Goal: Information Seeking & Learning: Learn about a topic

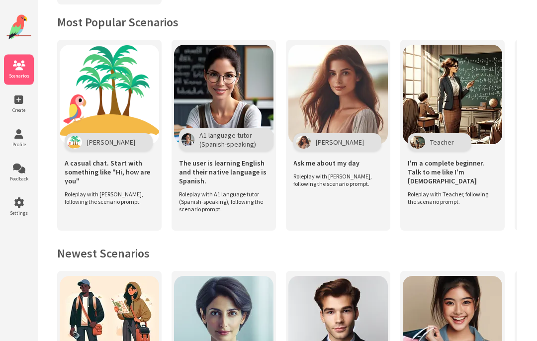
scroll to position [207, 0]
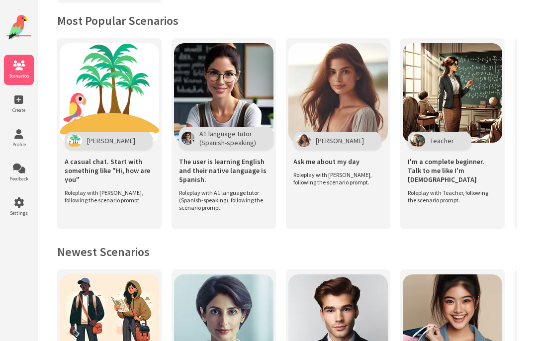
click at [325, 185] on div "Ask me about my day Roleplay with Maria, following the scenario prompt." at bounding box center [337, 169] width 99 height 48
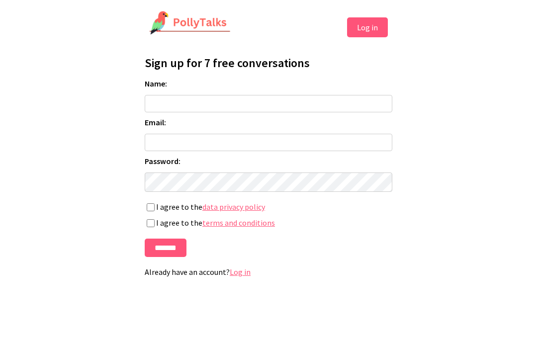
click at [255, 102] on input "Name:" at bounding box center [268, 103] width 247 height 17
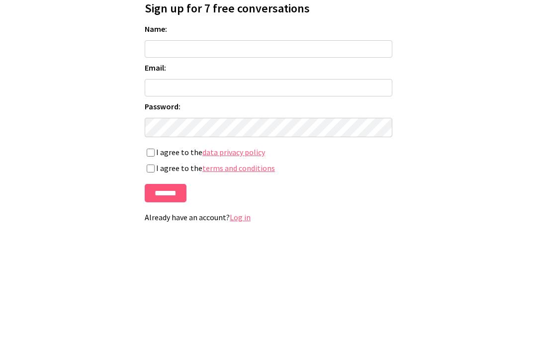
click at [475, 34] on html "Log in Profile Sign up for 7 free conversations Name: Email: Password: If you'r…" at bounding box center [268, 147] width 537 height 295
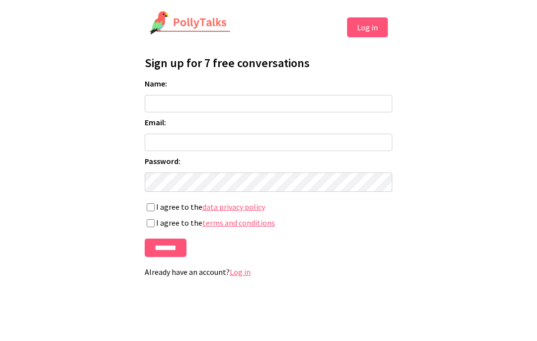
click at [174, 249] on input "*******" at bounding box center [166, 247] width 42 height 18
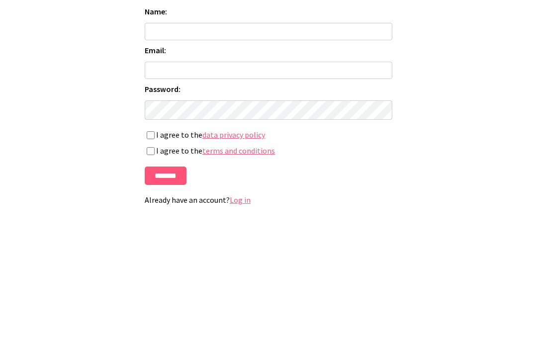
click at [474, 34] on html "Log in Profile Sign up for 7 free conversations Name: Email: Password: If you'r…" at bounding box center [268, 147] width 537 height 295
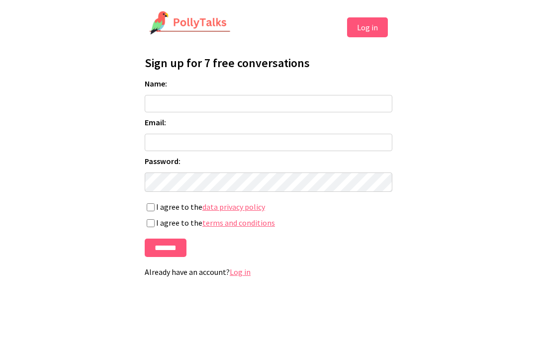
click at [371, 31] on button "Log in" at bounding box center [367, 27] width 41 height 20
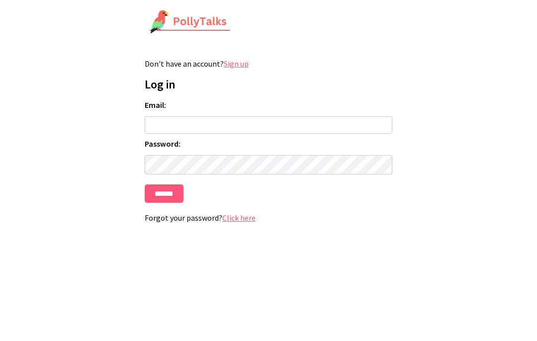
click at [241, 121] on input "Email:" at bounding box center [268, 124] width 247 height 17
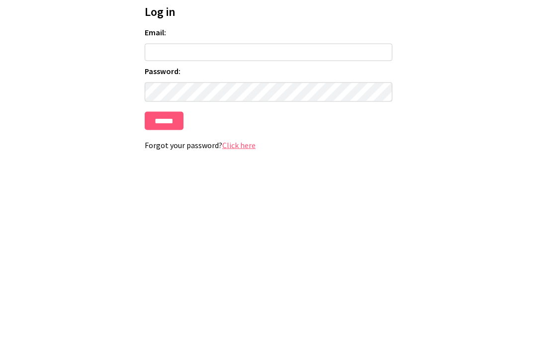
type input "**********"
click at [448, 57] on html "**********" at bounding box center [268, 120] width 537 height 241
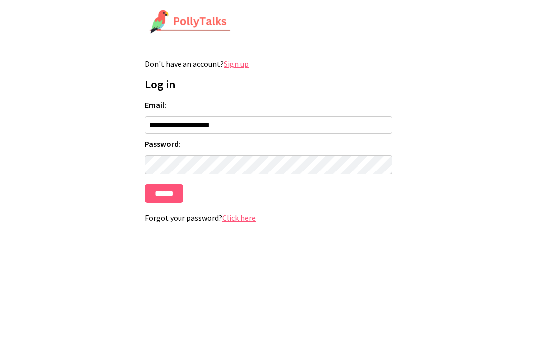
click at [171, 202] on input "******" at bounding box center [164, 193] width 39 height 18
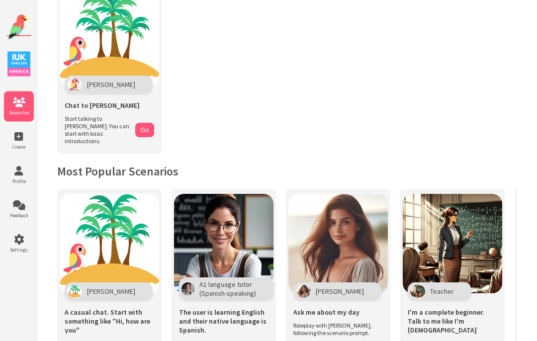
scroll to position [64, 0]
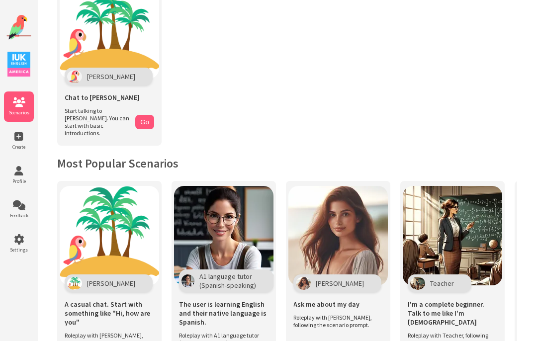
click at [322, 213] on img at bounding box center [337, 235] width 99 height 99
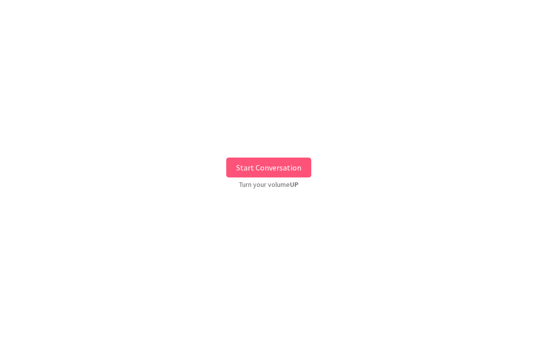
click at [286, 167] on button "Start Conversation" at bounding box center [268, 167] width 85 height 20
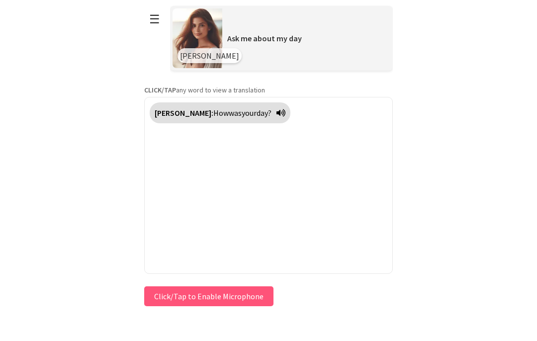
click at [276, 112] on icon at bounding box center [280, 113] width 9 height 8
click at [276, 113] on icon at bounding box center [280, 113] width 9 height 8
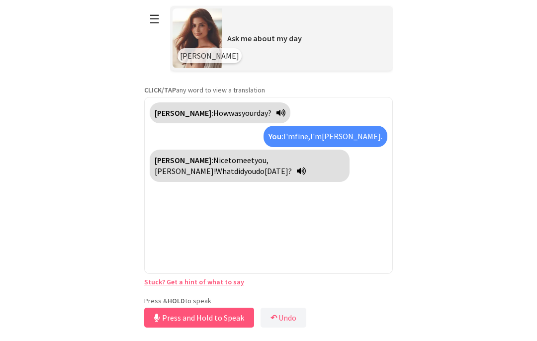
click at [276, 311] on button "↶ Undo" at bounding box center [283, 318] width 46 height 20
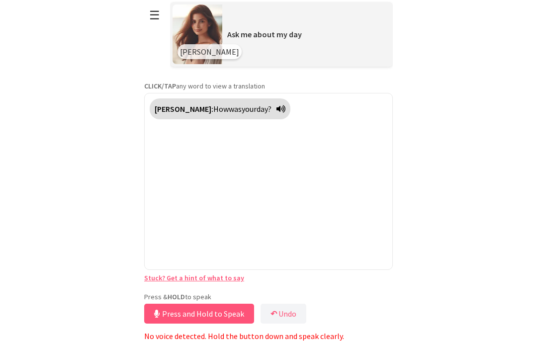
click at [274, 318] on b "↶" at bounding box center [273, 314] width 6 height 10
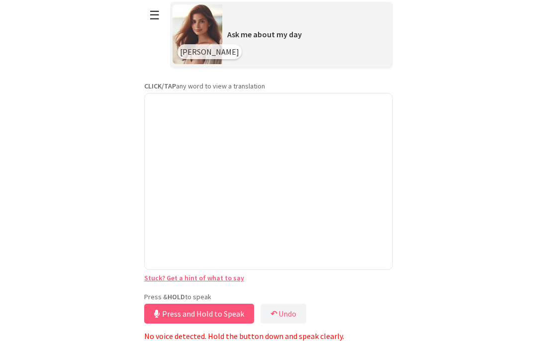
scroll to position [46, 0]
click at [299, 312] on button "↶ Undo" at bounding box center [283, 314] width 46 height 20
click at [317, 204] on div at bounding box center [268, 181] width 248 height 177
click at [338, 117] on div at bounding box center [268, 181] width 248 height 177
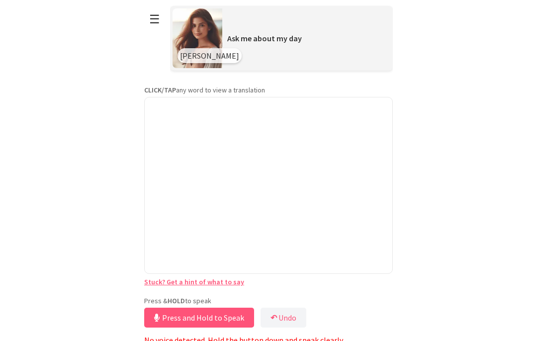
click at [316, 46] on div "Ask me about my day" at bounding box center [306, 38] width 168 height 20
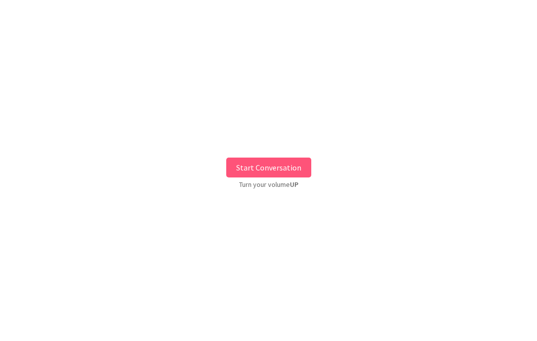
click at [287, 166] on button "Start Conversation" at bounding box center [268, 167] width 85 height 20
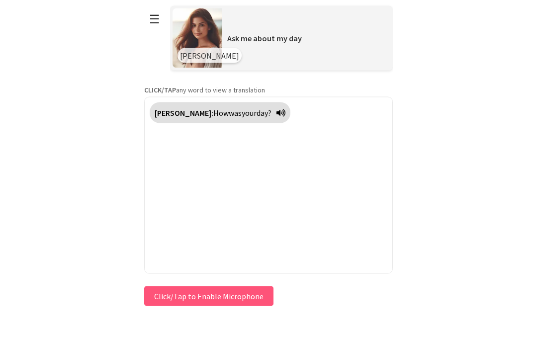
scroll to position [35, 0]
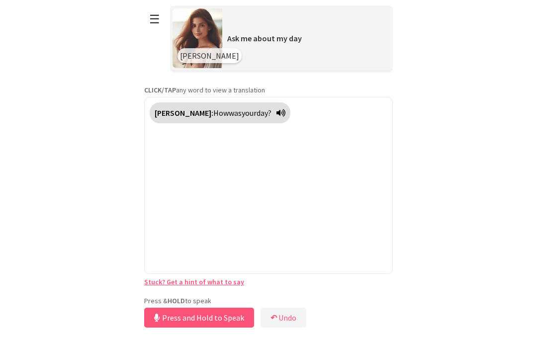
click at [256, 108] on span "day?" at bounding box center [263, 113] width 15 height 10
click at [276, 109] on icon at bounding box center [280, 113] width 9 height 8
click at [241, 108] on span "your" at bounding box center [248, 113] width 15 height 10
click at [213, 108] on span "How" at bounding box center [220, 113] width 15 height 10
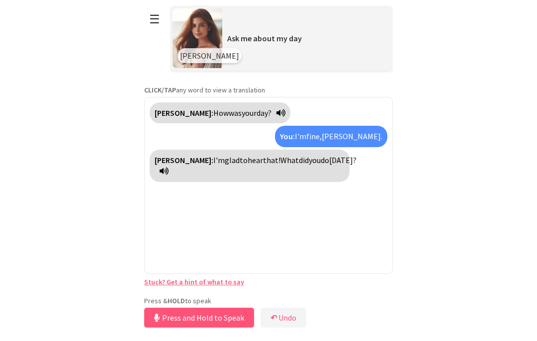
click at [201, 327] on button "Press and Hold to Speak" at bounding box center [199, 318] width 110 height 20
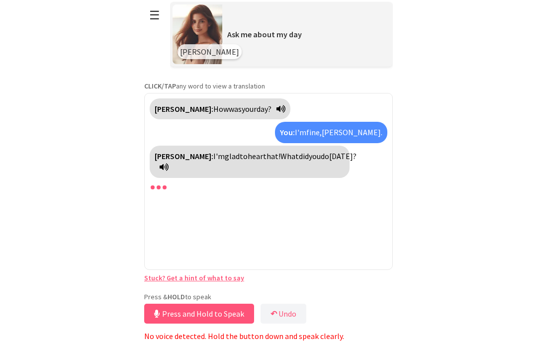
click at [246, 179] on div "[PERSON_NAME]: How was your day? You: I'm fine, [PERSON_NAME]. [PERSON_NAME]: I…" at bounding box center [268, 181] width 248 height 177
click at [317, 337] on p "No voice detected. Hold the button down and speak clearly." at bounding box center [268, 336] width 248 height 10
click at [315, 338] on p "No voice detected. Hold the button down and speak clearly." at bounding box center [268, 336] width 248 height 10
click at [294, 310] on button "↶ Undo" at bounding box center [283, 314] width 46 height 20
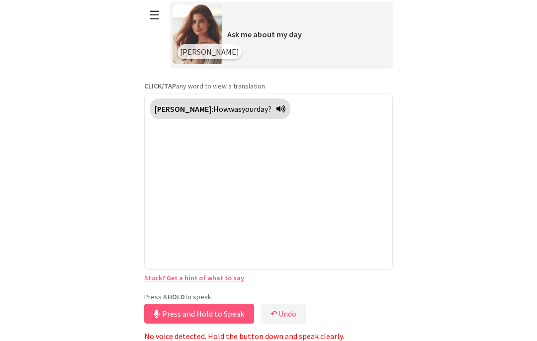
click at [256, 104] on span "day?" at bounding box center [263, 109] width 15 height 10
click at [276, 105] on icon at bounding box center [280, 109] width 9 height 8
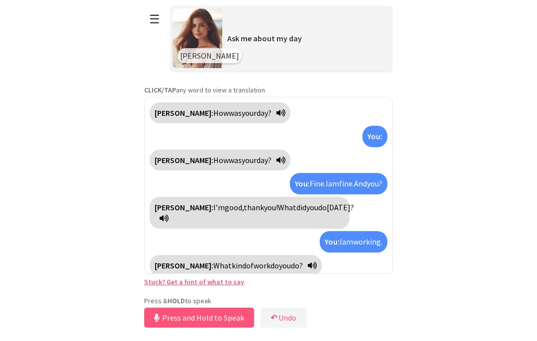
scroll to position [9, 0]
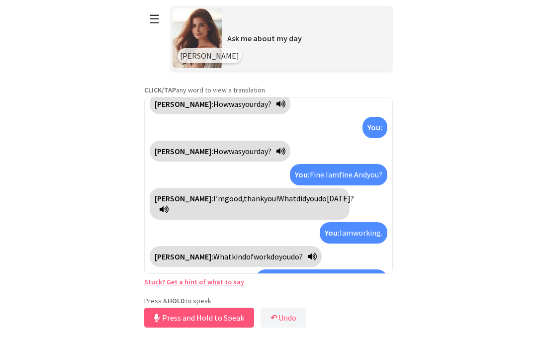
click at [168, 311] on icon at bounding box center [163, 315] width 9 height 8
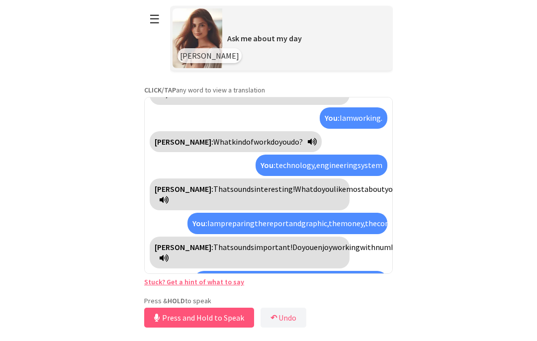
scroll to position [157, 0]
